Goal: Find specific page/section: Find specific page/section

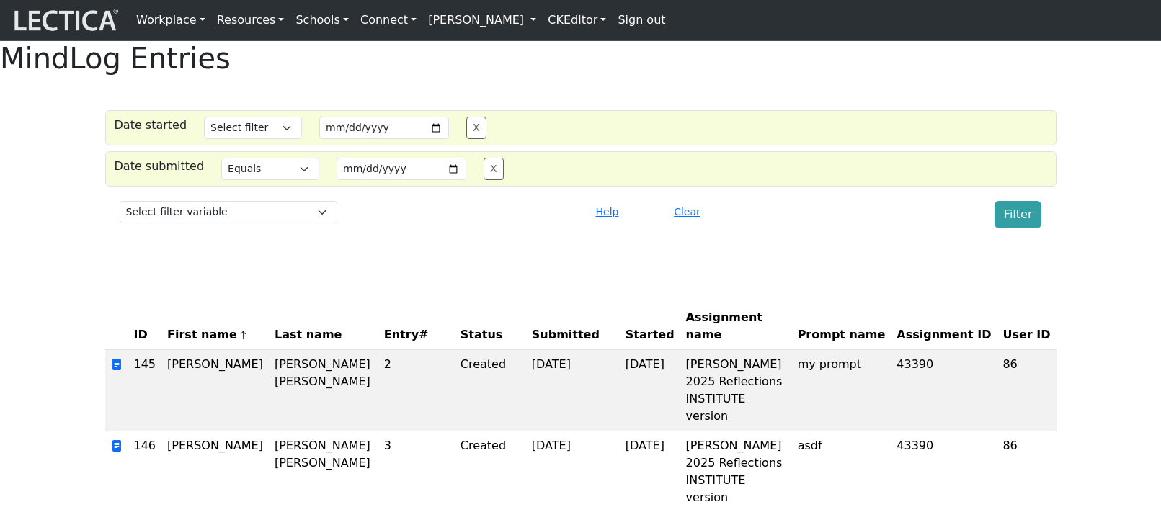
select select "iexact"
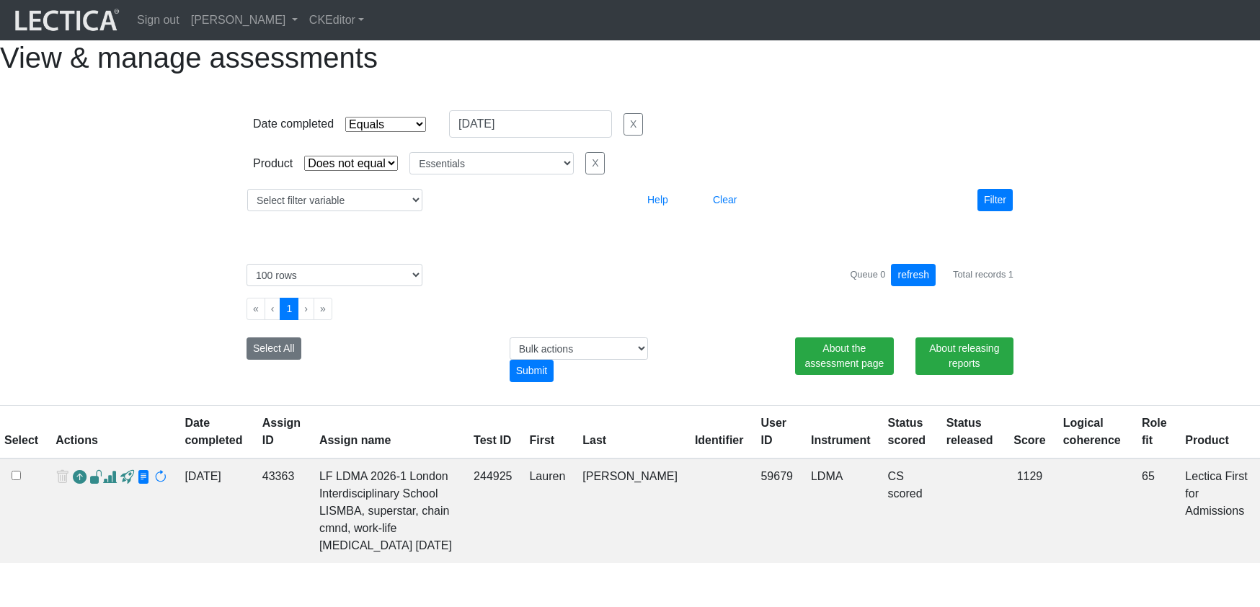
select select "contains"
select select "not_iexact"
select select "Essentials"
select select "100"
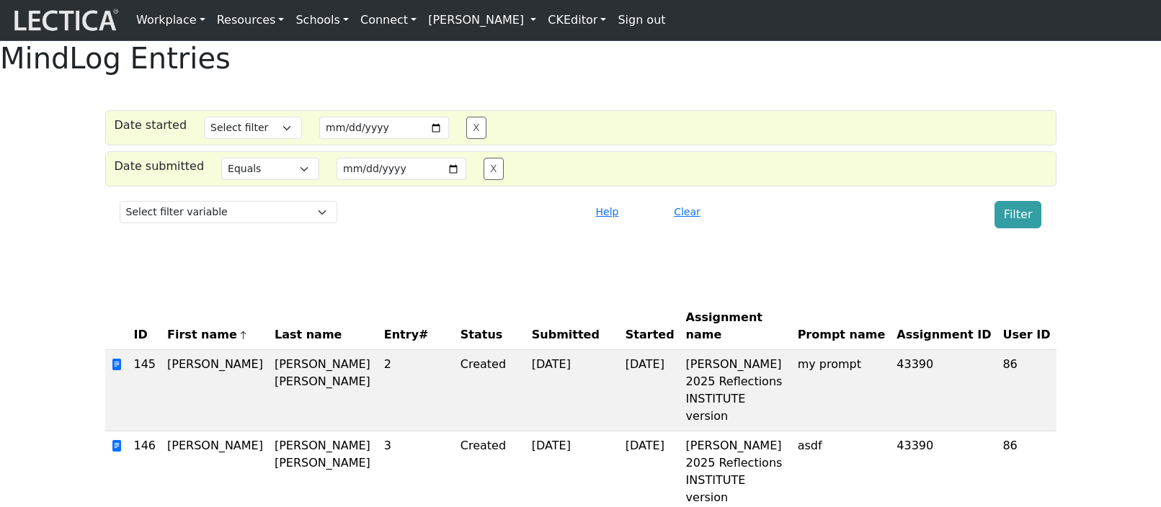
select select "iexact"
click at [692, 112] on div "MindLog Entries Date started Select filter Equals Greater than Less than Search…" at bounding box center [580, 486] width 1161 height 891
click at [716, 228] on div "Clear" at bounding box center [737, 214] width 156 height 27
click at [683, 223] on button "Clear" at bounding box center [687, 212] width 40 height 22
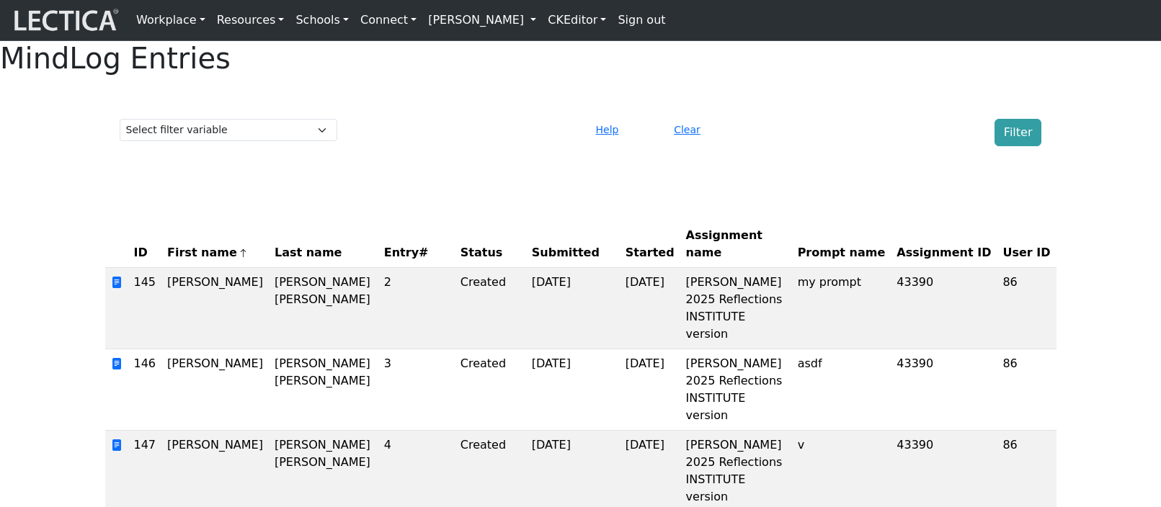
click at [259, 141] on select "Select filter variable Assignment ID Assignment name Date commented Date scored…" at bounding box center [229, 130] width 218 height 22
select select "purchase__assignment__id"
click at [120, 141] on select "Select filter variable Assignment ID Assignment name Date commented Date scored…" at bounding box center [229, 130] width 218 height 22
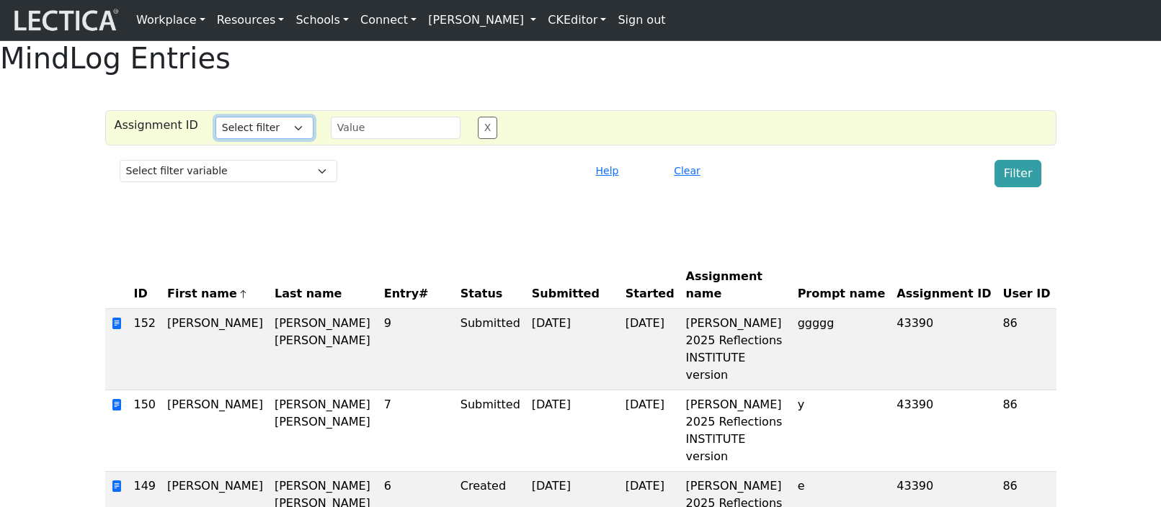
click at [246, 139] on select "Select filter Equals List Greater than Less than" at bounding box center [264, 128] width 98 height 22
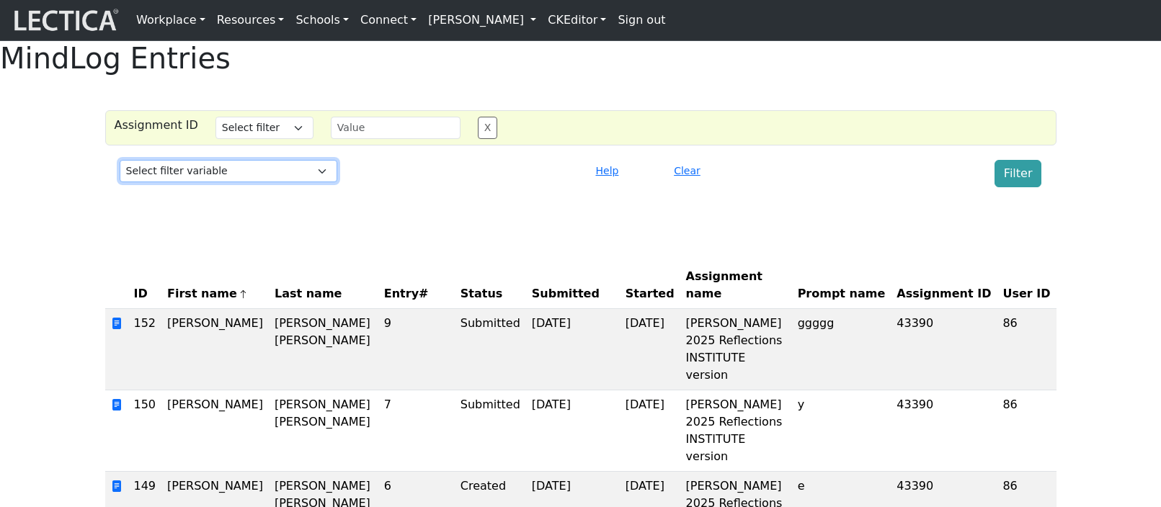
click at [285, 182] on select "Select filter variable Assignment ID Assignment name Date commented Date scored…" at bounding box center [229, 171] width 218 height 22
select select "purchase__assignment__name"
click at [120, 182] on select "Select filter variable Assignment ID Assignment name Date commented Date scored…" at bounding box center [229, 171] width 218 height 22
select select
